Goal: Task Accomplishment & Management: Use online tool/utility

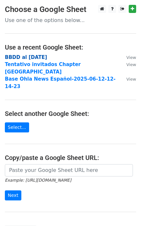
click at [34, 57] on strong "BBDD al 10Sep25" at bounding box center [26, 57] width 42 height 6
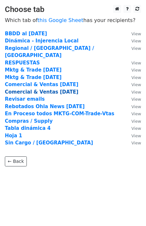
click at [42, 89] on strong "Comercial & Ventas 16Sep25" at bounding box center [42, 92] width 74 height 6
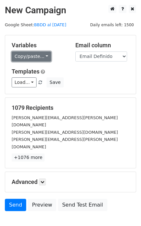
click at [43, 55] on link "Copy/paste..." at bounding box center [32, 57] width 40 height 10
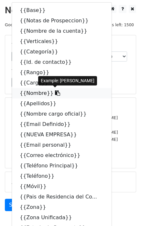
click at [55, 93] on icon at bounding box center [57, 92] width 5 height 5
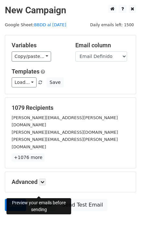
click at [36, 199] on link "Preview" at bounding box center [42, 205] width 29 height 12
click at [34, 199] on link "Preview" at bounding box center [42, 205] width 29 height 12
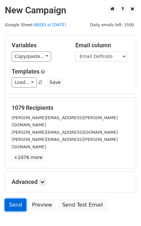
click at [14, 199] on link "Send" at bounding box center [15, 205] width 21 height 12
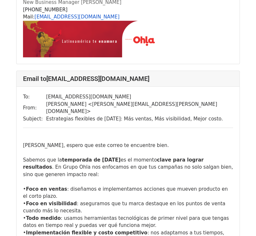
scroll to position [1653, 0]
